Goal: Task Accomplishment & Management: Use online tool/utility

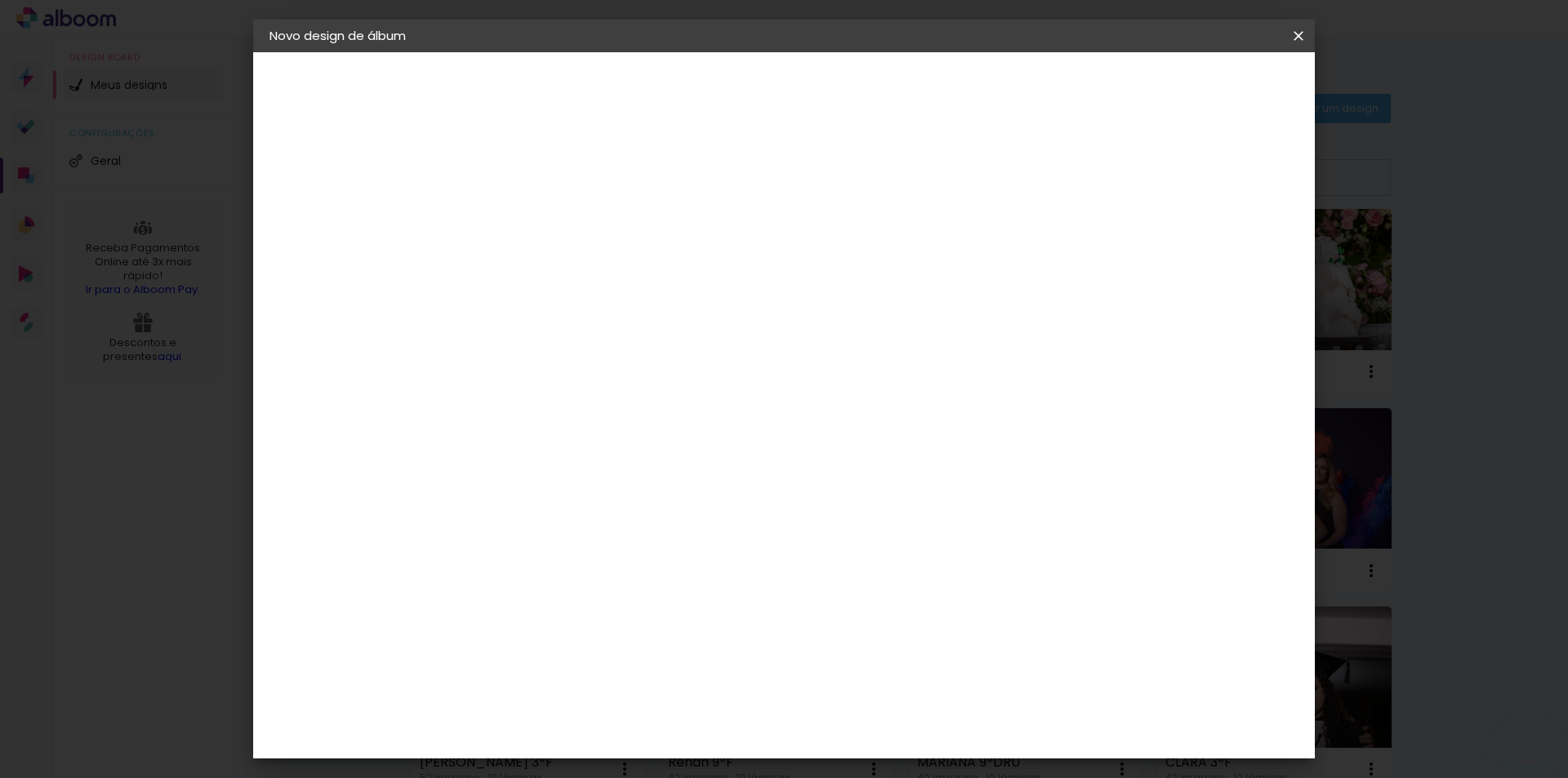
click at [536, 216] on input at bounding box center [536, 219] width 0 height 25
type input "ATHENA 8 ANOS"
type paper-input "ATHENA 8 ANOS"
click at [0, 0] on slot "Avançar" at bounding box center [0, 0] width 0 height 0
click at [666, 555] on paper-item "AlfaFotoBook" at bounding box center [578, 548] width 177 height 36
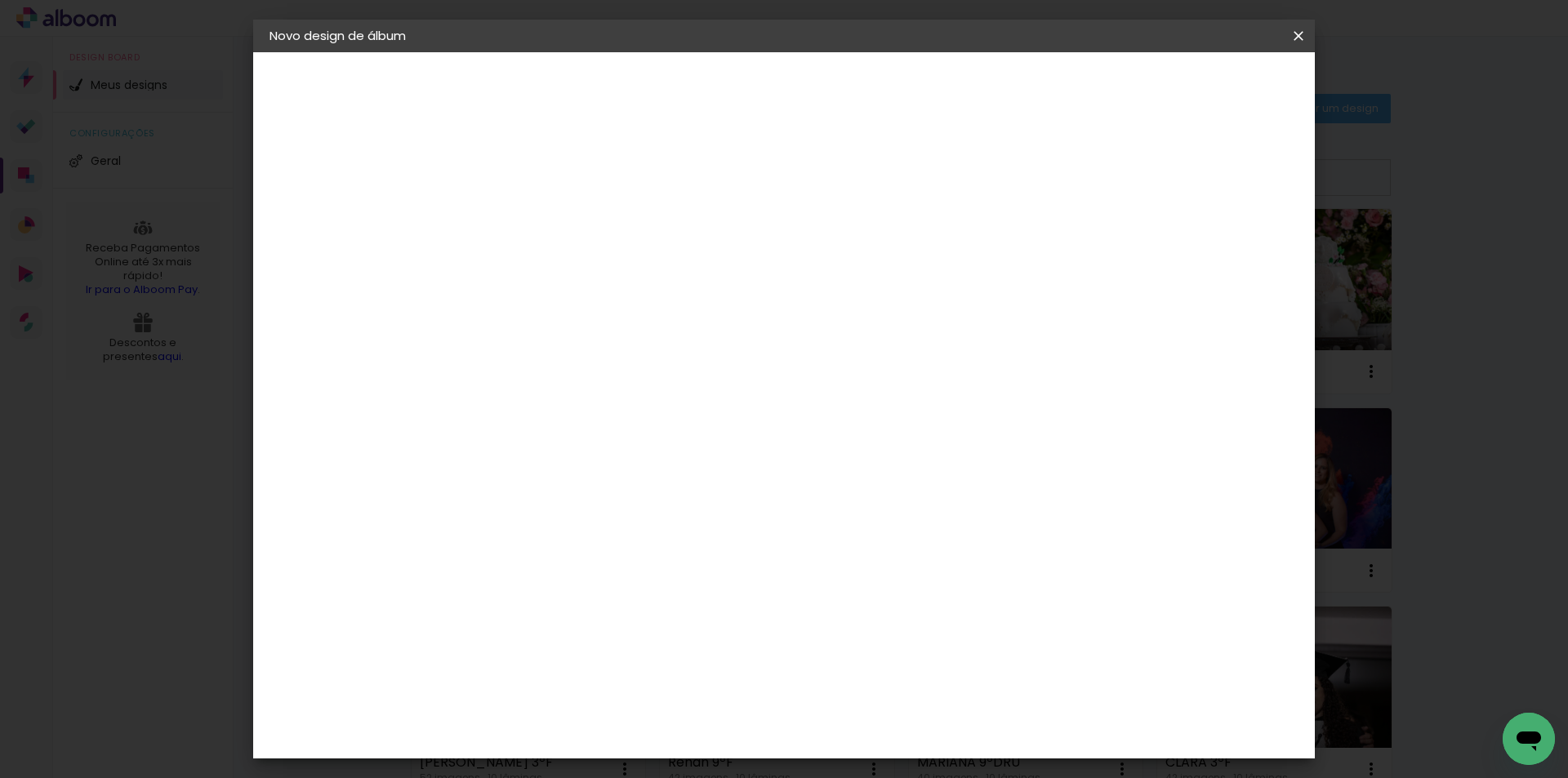
click at [0, 0] on slot "Avançar" at bounding box center [0, 0] width 0 height 0
click at [803, 96] on paper-button "Avançar" at bounding box center [763, 86] width 80 height 28
click at [1197, 88] on span "Iniciar design" at bounding box center [1160, 87] width 75 height 11
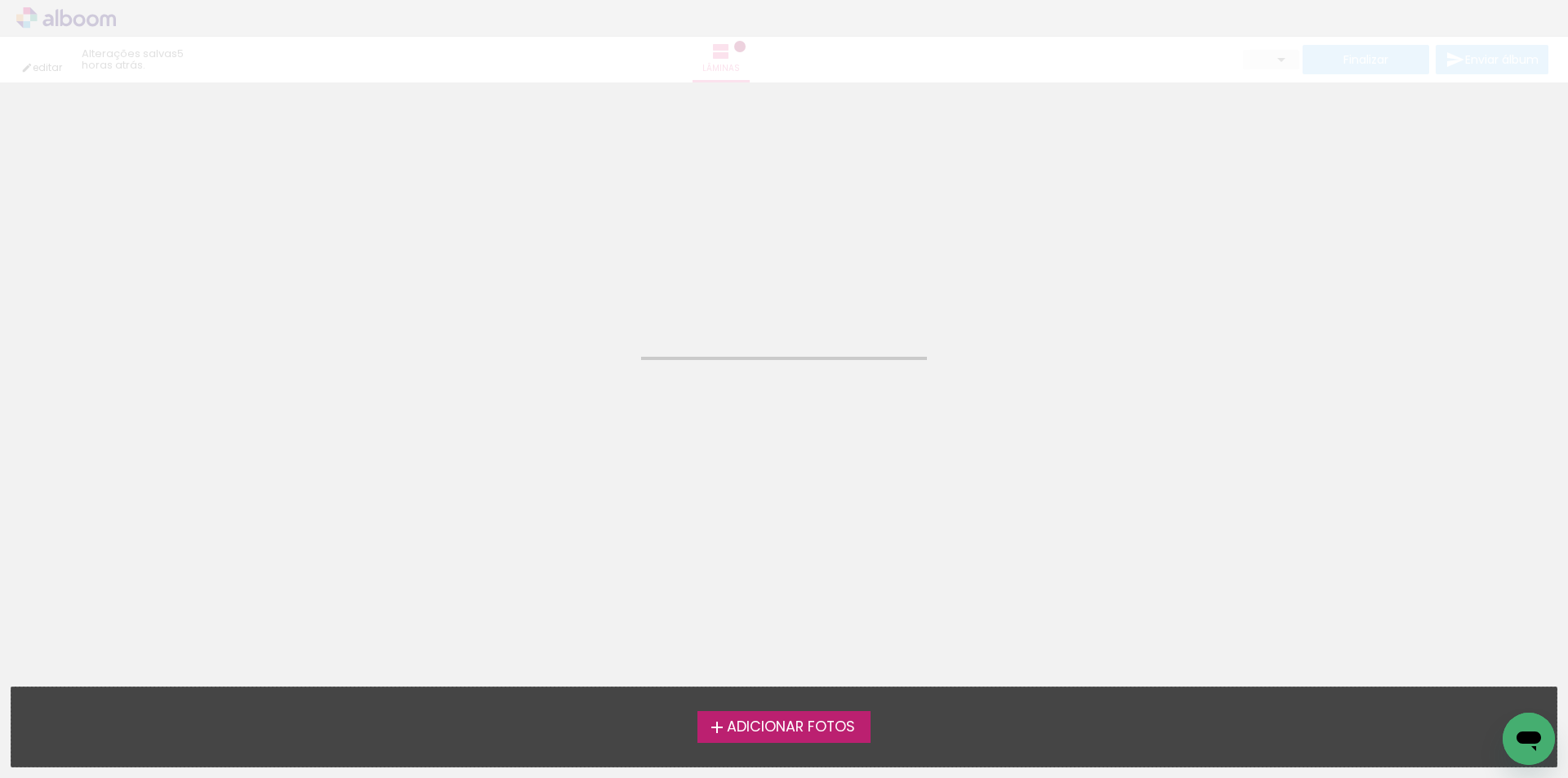
click at [727, 733] on span "Adicionar Fotos" at bounding box center [791, 727] width 128 height 14
click at [0, 0] on input "file" at bounding box center [0, 0] width 0 height 0
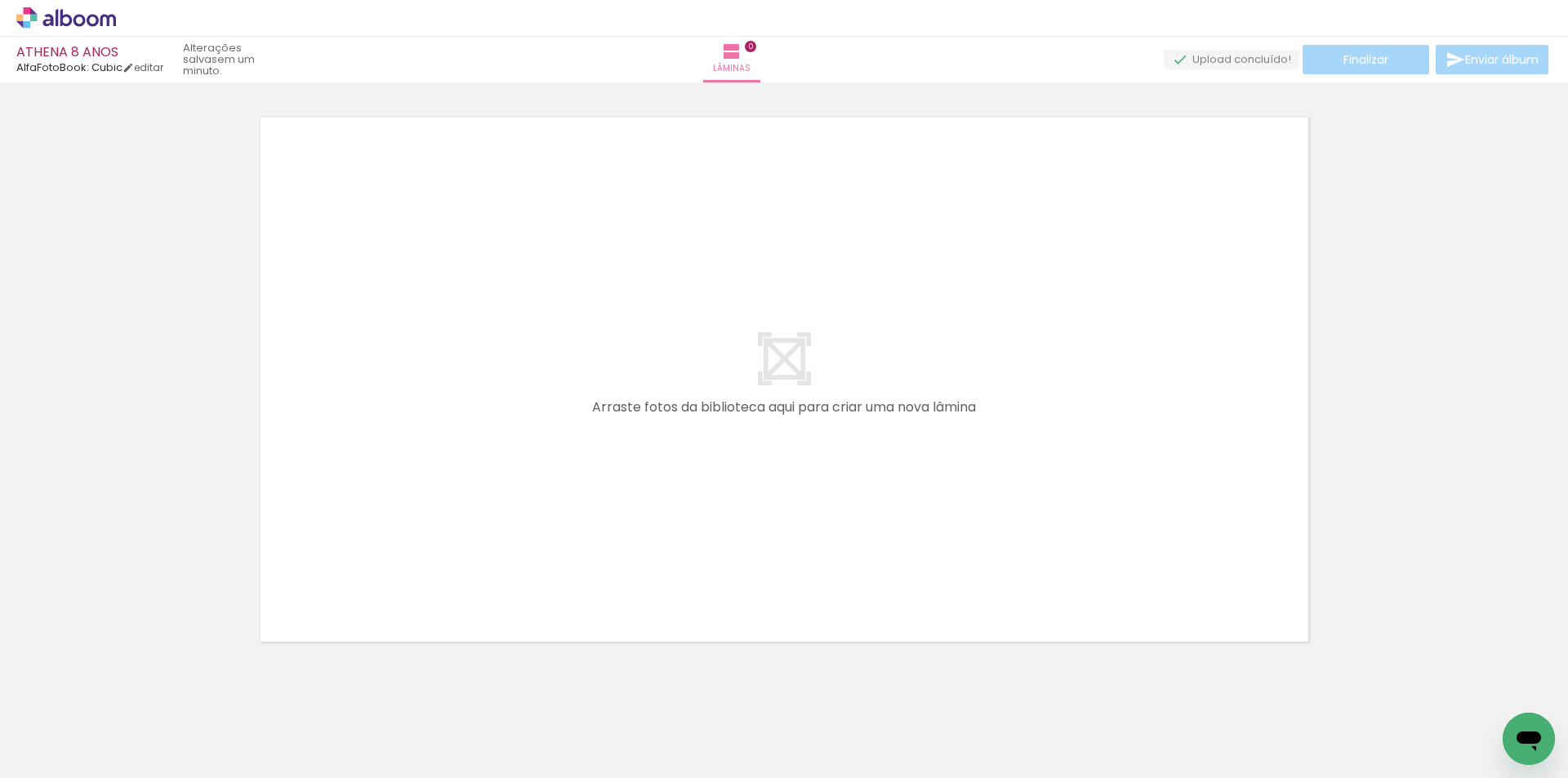
scroll to position [21, 0]
click at [90, 755] on paper-button "Adicionar Fotos" at bounding box center [50, 755] width 79 height 26
click at [0, 0] on input "file" at bounding box center [0, 0] width 0 height 0
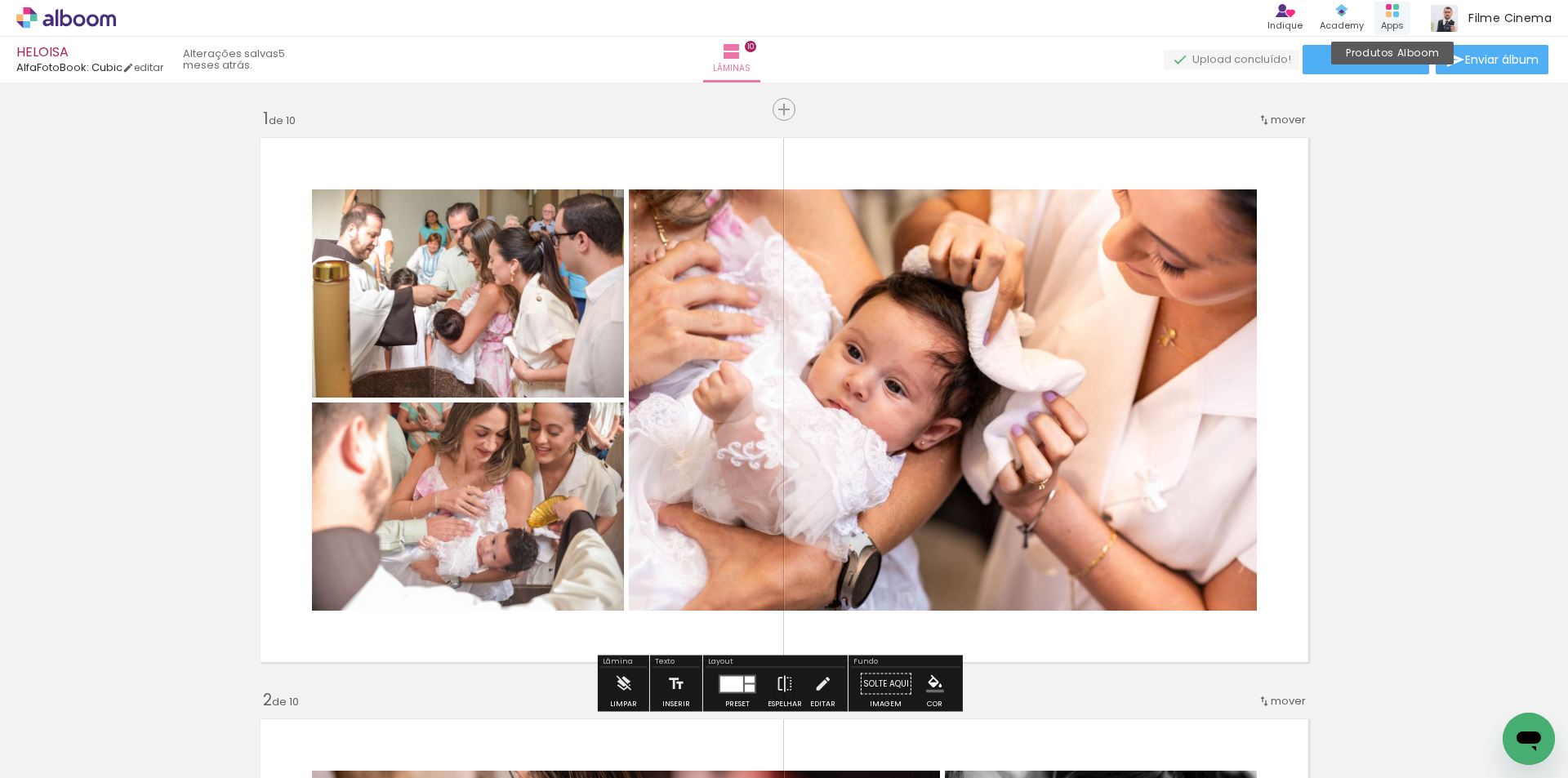
click at [1403, 14] on div "Produtos Alboom Apps" at bounding box center [1393, 18] width 36 height 33
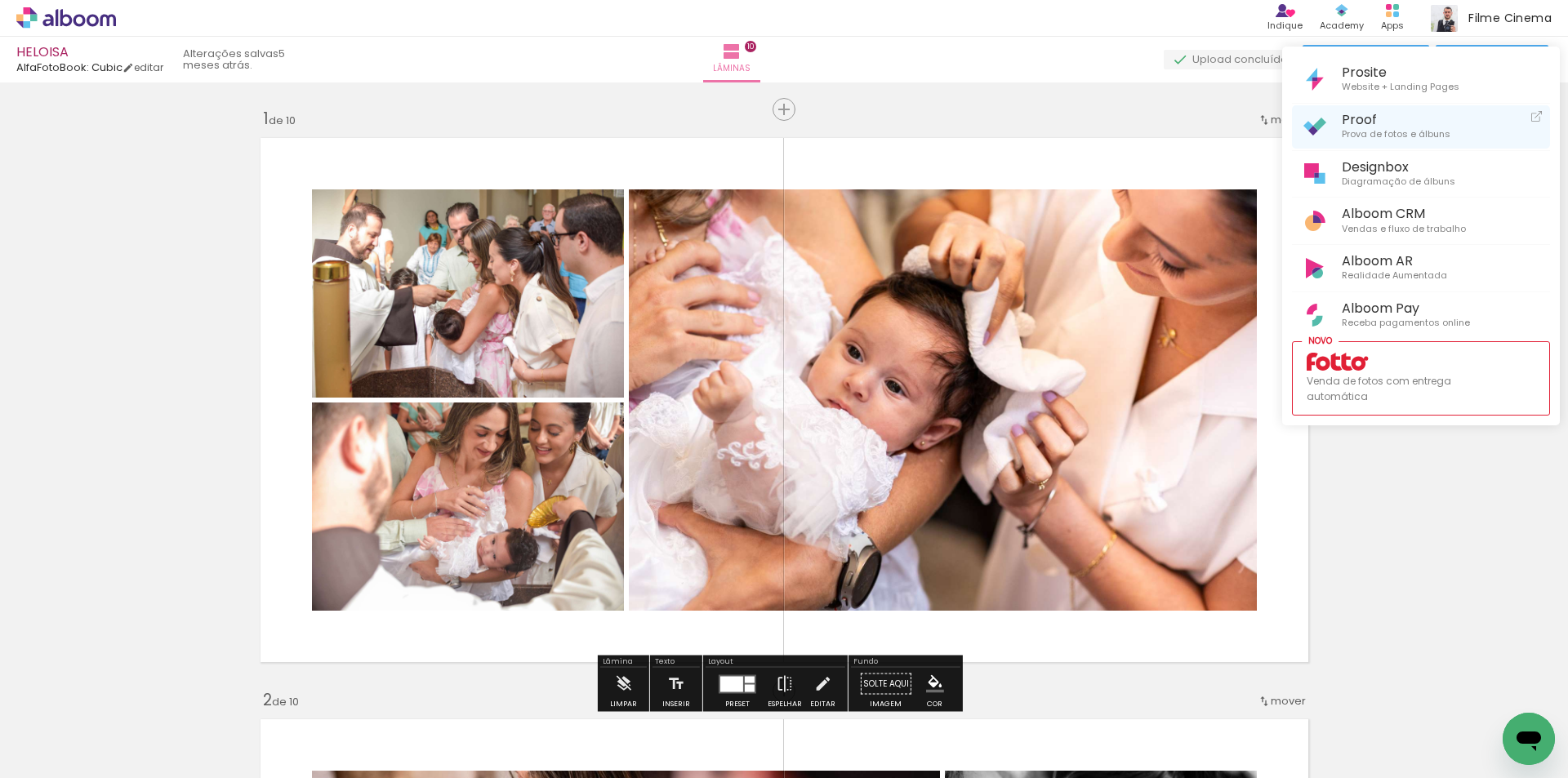
click at [1367, 120] on span "Proof" at bounding box center [1397, 119] width 109 height 15
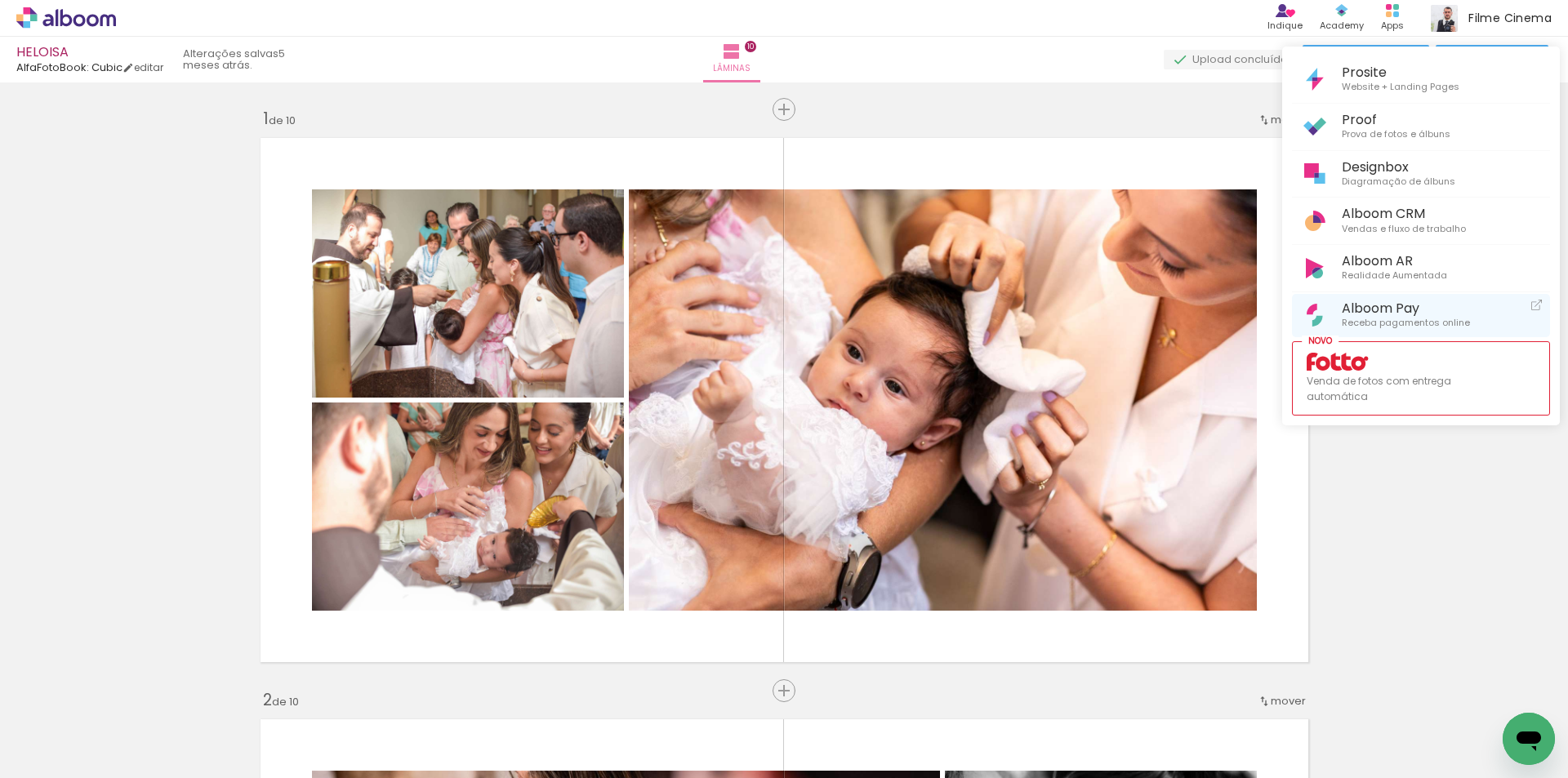
click at [1374, 300] on span "Alboom Pay" at bounding box center [1406, 308] width 128 height 15
